Goal: Task Accomplishment & Management: Manage account settings

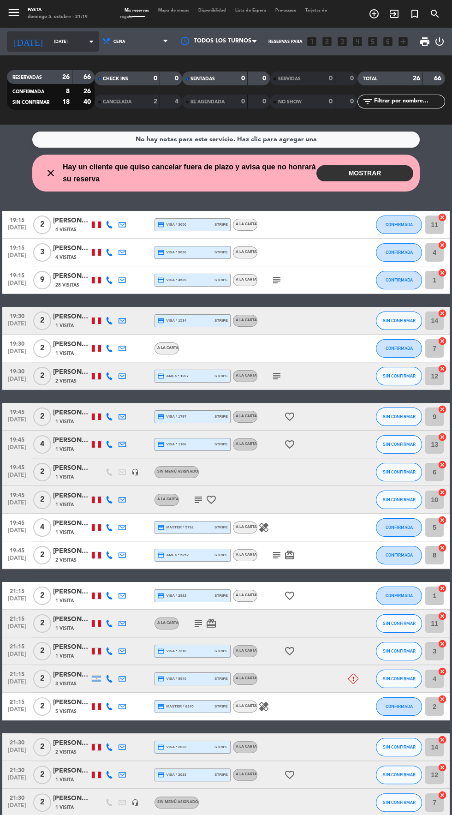
click at [54, 45] on input "[DATE]" at bounding box center [78, 42] width 58 height 14
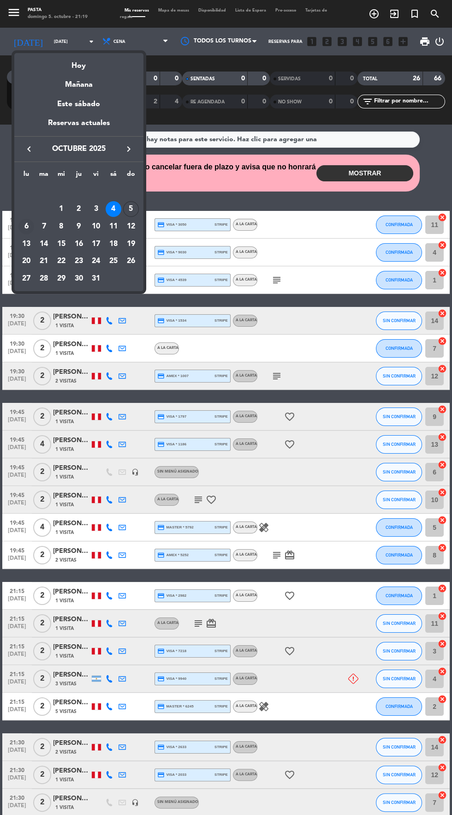
click at [26, 226] on div "6" at bounding box center [26, 227] width 16 height 16
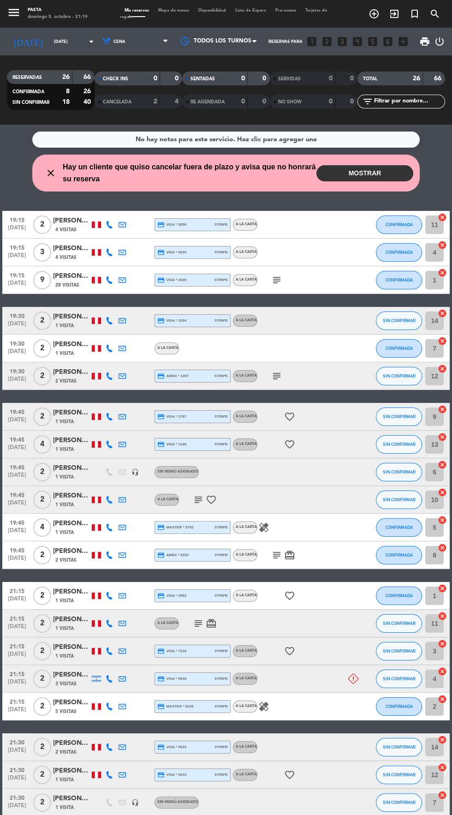
type input "[DATE]"
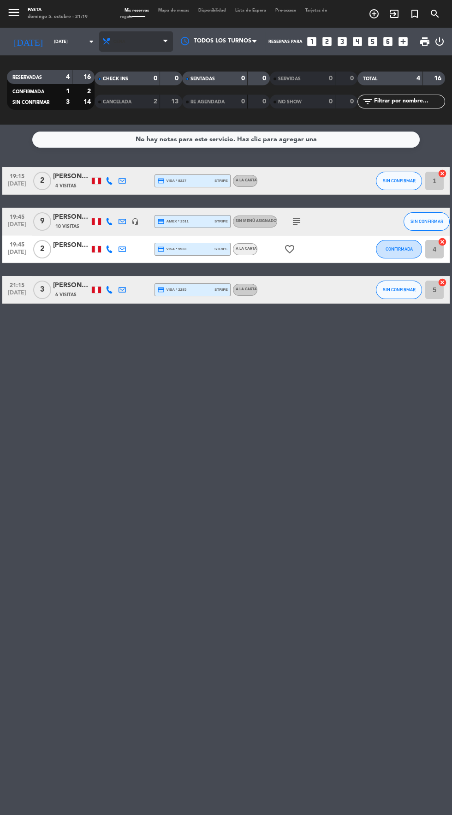
click at [140, 41] on span "Cena" at bounding box center [136, 41] width 74 height 20
click at [147, 81] on div "menu Pasta [DATE] 5. octubre - 21:19 Mis reservas Mapa de mesas Disponibilidad …" at bounding box center [226, 62] width 452 height 125
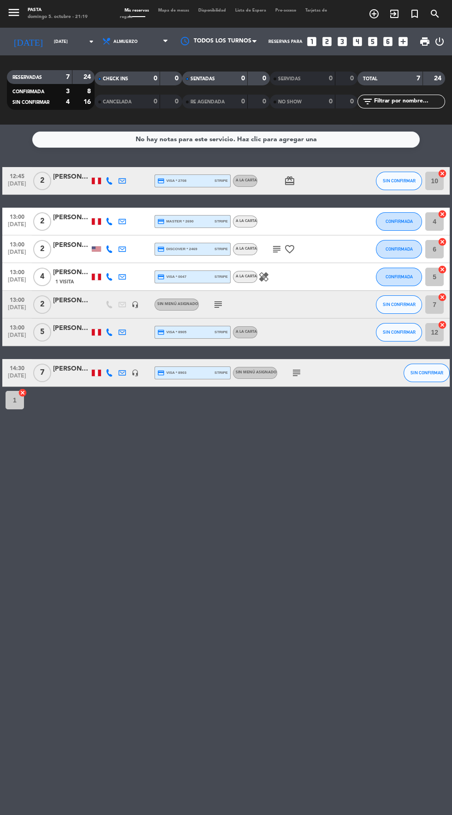
click at [275, 254] on icon "subject" at bounding box center [276, 249] width 11 height 11
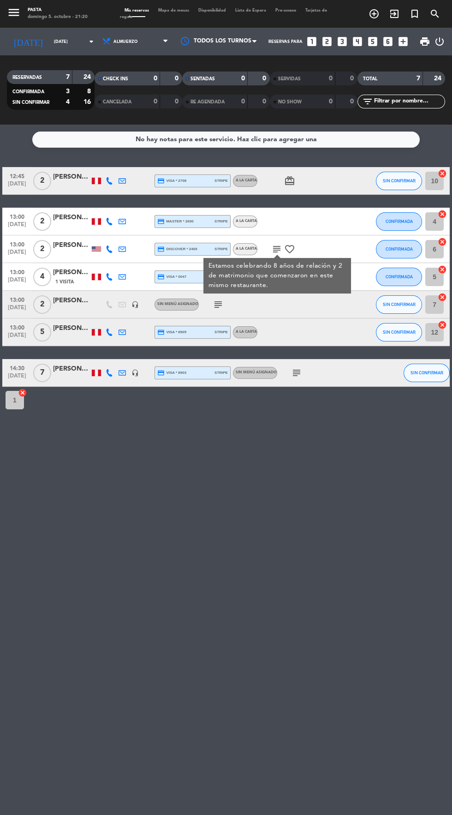
click at [163, 485] on div "No hay notas para este servicio. Haz clic para agregar una 12:45 [DATE] 2 [PERS…" at bounding box center [226, 470] width 452 height 690
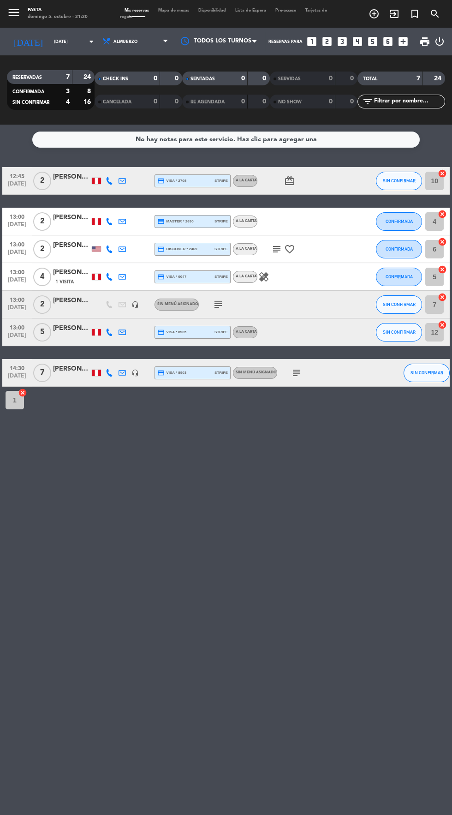
click at [249, 276] on span "A la carta" at bounding box center [246, 276] width 21 height 4
click at [264, 276] on icon "healing" at bounding box center [263, 276] width 11 height 11
click at [214, 305] on icon "subject" at bounding box center [218, 304] width 11 height 11
click at [135, 304] on icon "headset_mic" at bounding box center [134, 304] width 7 height 7
click at [297, 374] on icon "subject" at bounding box center [296, 372] width 11 height 11
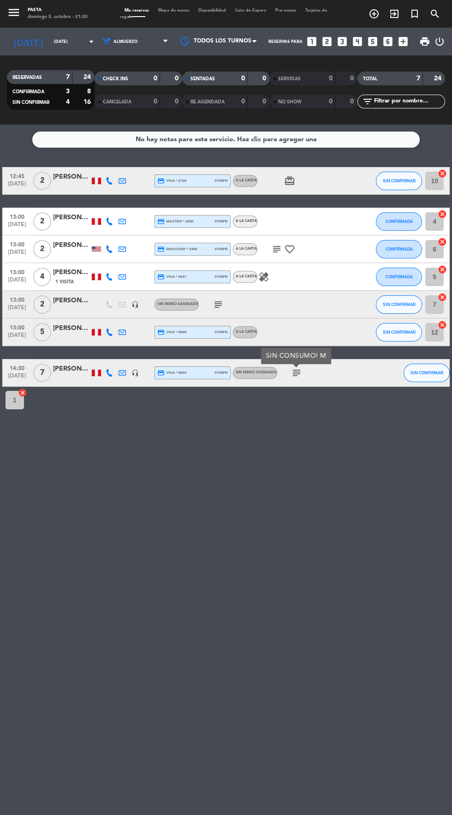
click at [62, 296] on div "[PERSON_NAME]" at bounding box center [71, 300] width 37 height 11
click at [295, 377] on icon "subject" at bounding box center [296, 372] width 11 height 11
click at [135, 372] on icon "headset_mic" at bounding box center [134, 372] width 7 height 7
click at [195, 460] on div "No hay notas para este servicio. Haz clic para agregar una 12:45 oct. 6 2 Aleja…" at bounding box center [226, 470] width 452 height 690
click at [117, 42] on span "Almuerzo" at bounding box center [125, 41] width 24 height 5
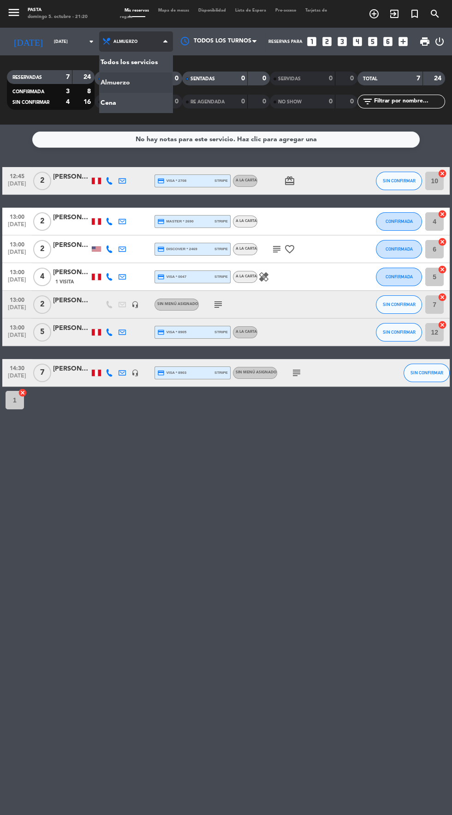
click at [100, 102] on div "menu Pasta domingo 5. octubre - 21:20 Mis reservas Mapa de mesas Disponibilidad…" at bounding box center [226, 62] width 452 height 125
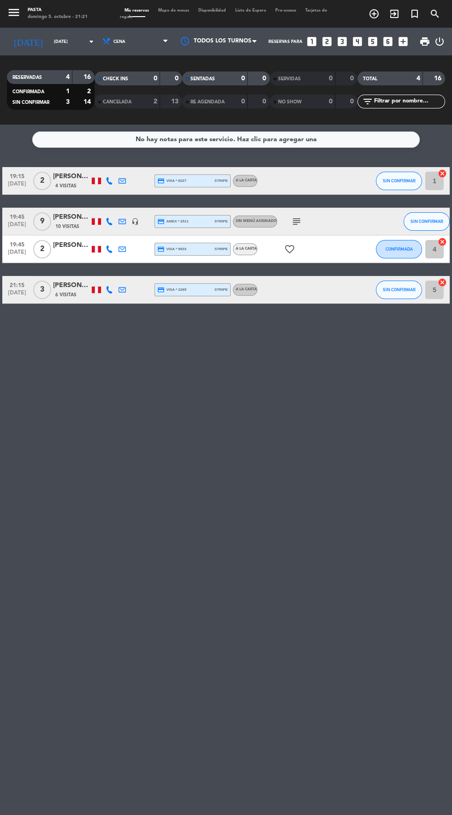
click at [126, 17] on span "Tarjetas de regalo" at bounding box center [223, 13] width 207 height 11
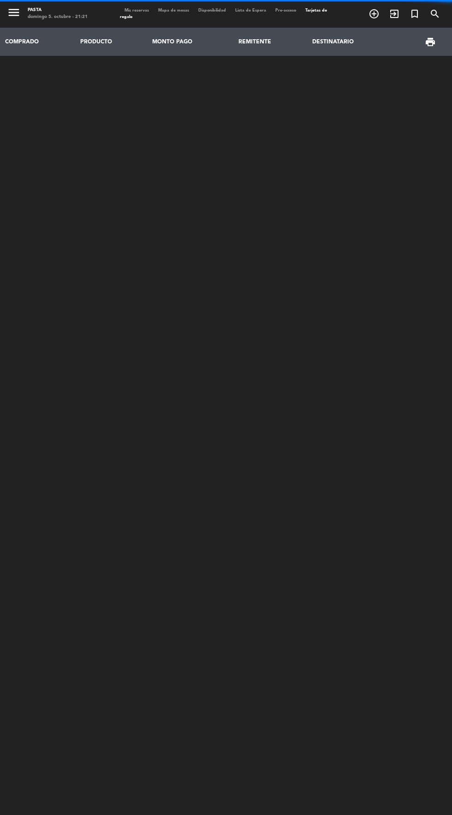
click at [124, 40] on th "PRODUCTO" at bounding box center [111, 42] width 72 height 28
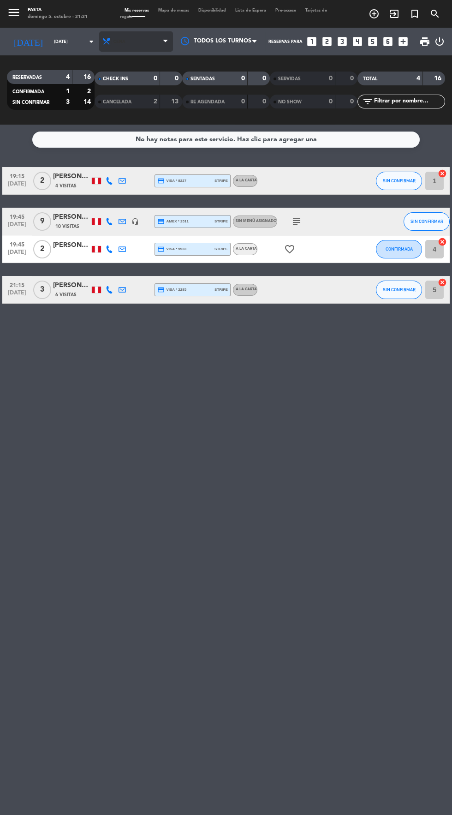
click at [102, 41] on icon at bounding box center [106, 41] width 9 height 9
click at [113, 82] on div "menu Pasta domingo 5. octubre - 21:21 Mis reservas Mapa de mesas Disponibilidad…" at bounding box center [226, 62] width 452 height 125
